Goal: Information Seeking & Learning: Learn about a topic

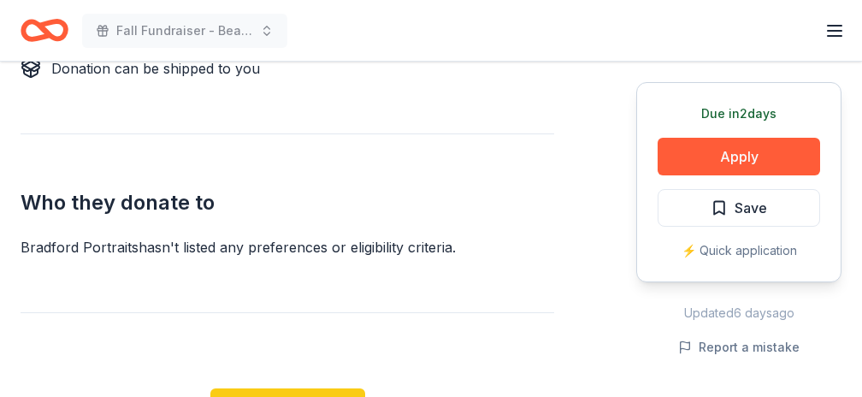
scroll to position [1026, 0]
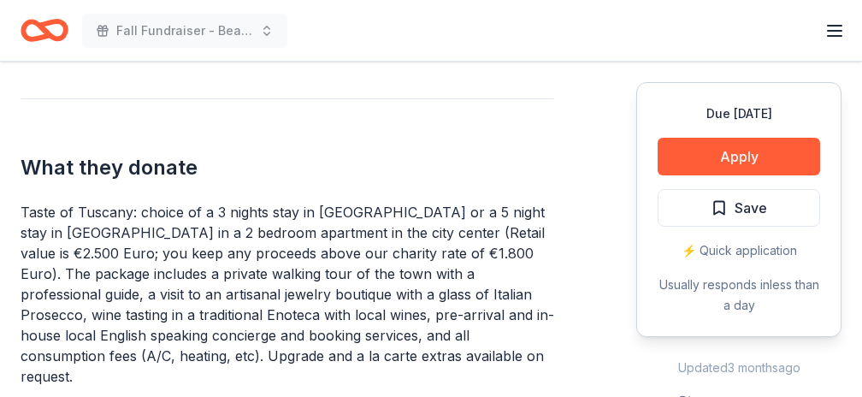
scroll to position [684, 0]
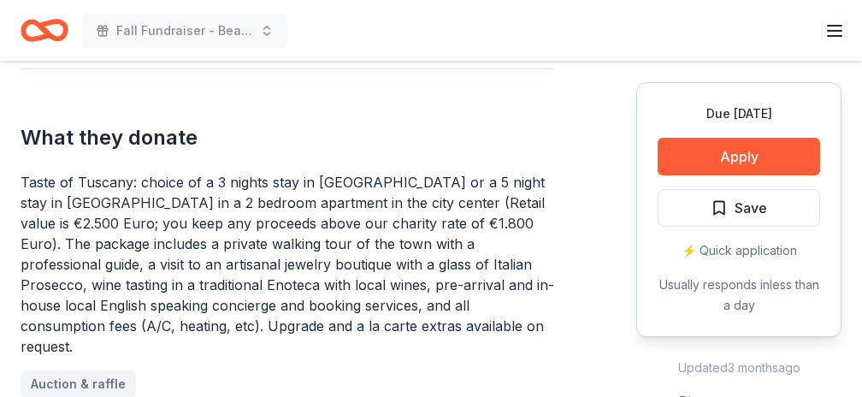
drag, startPoint x: 497, startPoint y: 305, endPoint x: 450, endPoint y: 305, distance: 47.0
click at [454, 305] on div "Taste of Tuscany: choice of a 3 nights stay in Florence or a 5 night stay in Co…" at bounding box center [288, 264] width 534 height 185
click at [420, 304] on div "Taste of Tuscany: choice of a 3 nights stay in Florence or a 5 night stay in Co…" at bounding box center [288, 264] width 534 height 185
click at [55, 370] on link "Auction & raffle" at bounding box center [85, 383] width 129 height 27
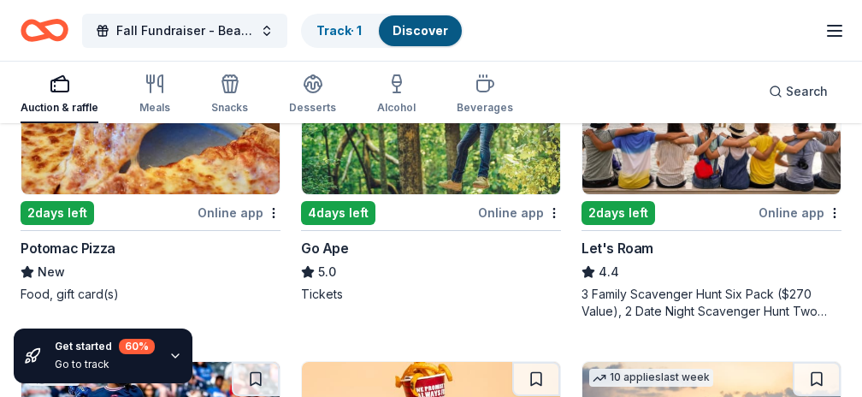
scroll to position [1625, 0]
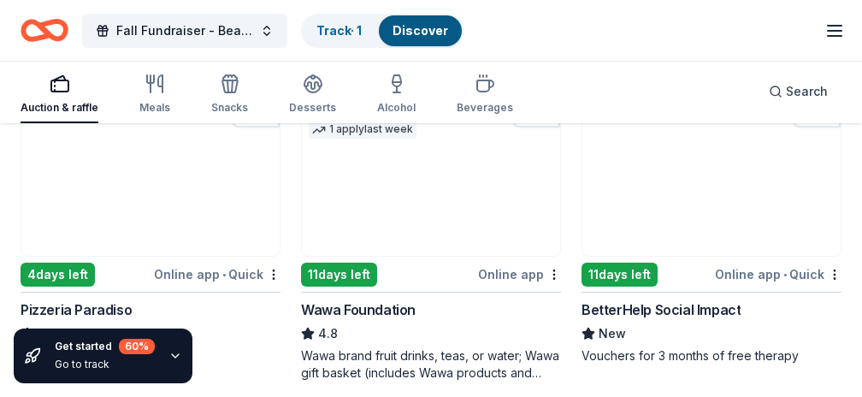
scroll to position [257, 0]
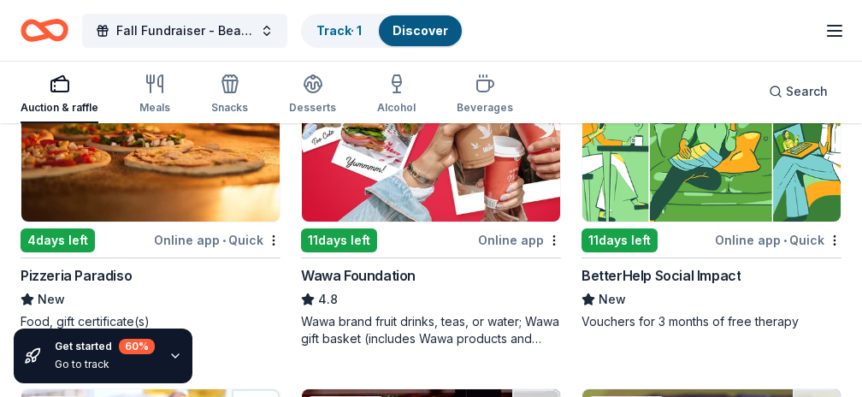
click at [301, 270] on div "Wawa Foundation" at bounding box center [358, 275] width 115 height 21
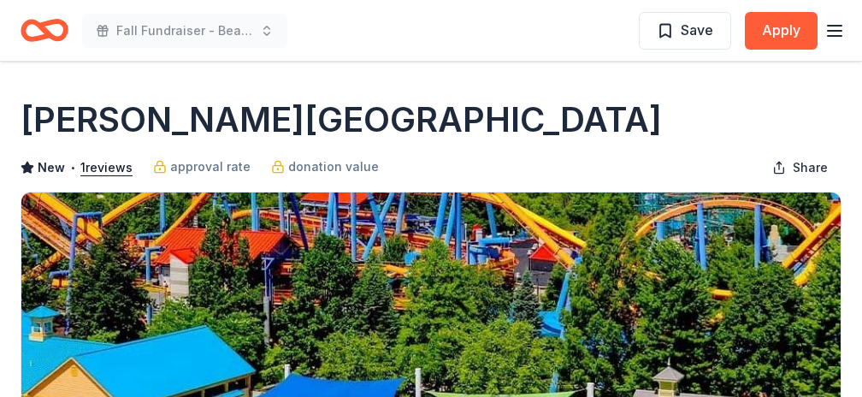
drag, startPoint x: 596, startPoint y: 117, endPoint x: 524, endPoint y: 121, distance: 71.9
click at [547, 117] on div "Dorney Park & Wildwater Kingdom" at bounding box center [431, 120] width 821 height 48
click at [520, 123] on h1 "Dorney Park & Wildwater Kingdom" at bounding box center [341, 120] width 641 height 48
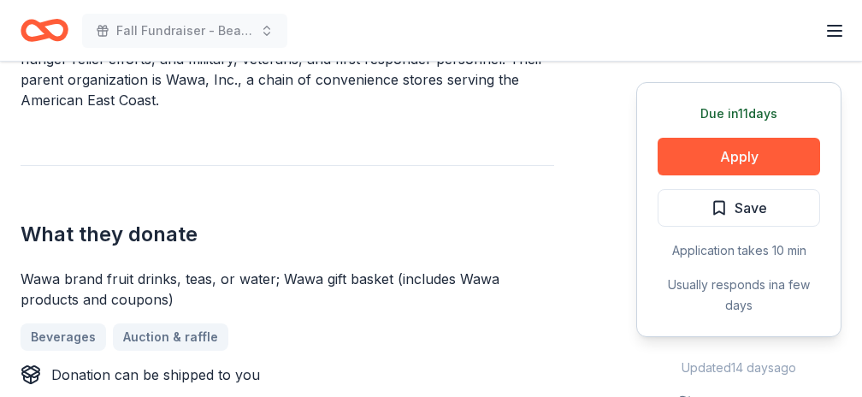
scroll to position [599, 0]
